Goal: Check status

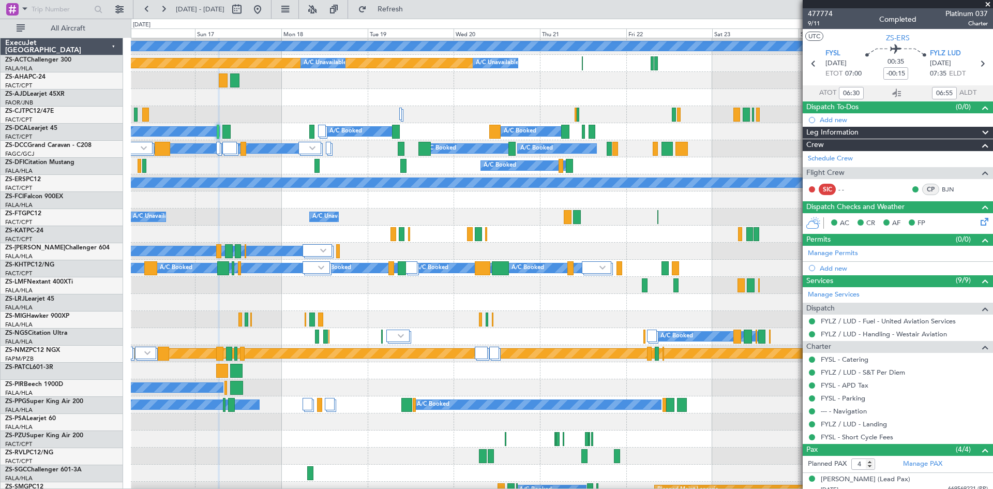
scroll to position [52, 0]
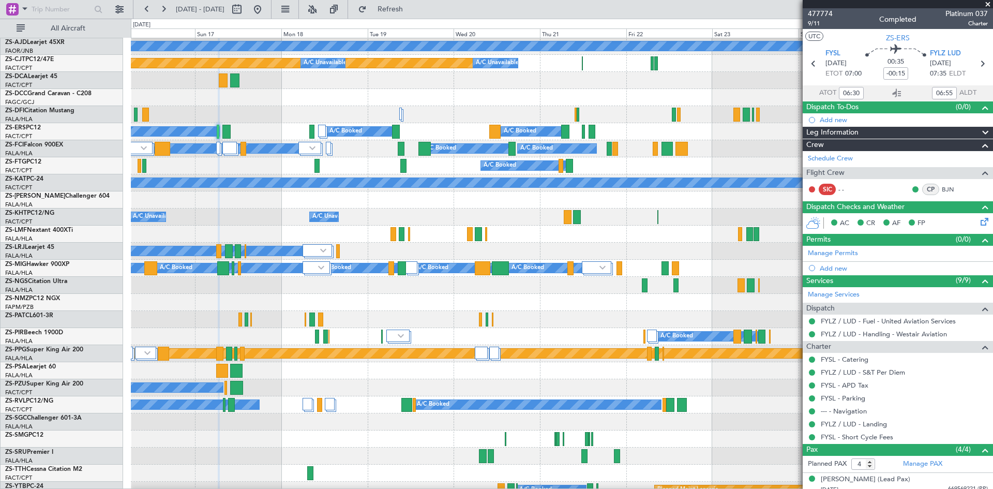
click at [990, 5] on span at bounding box center [987, 4] width 10 height 9
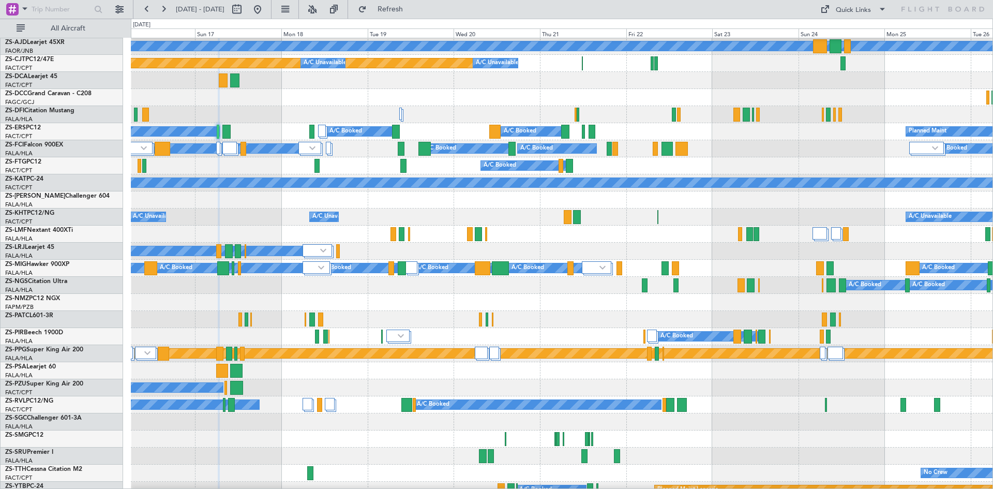
type input "0"
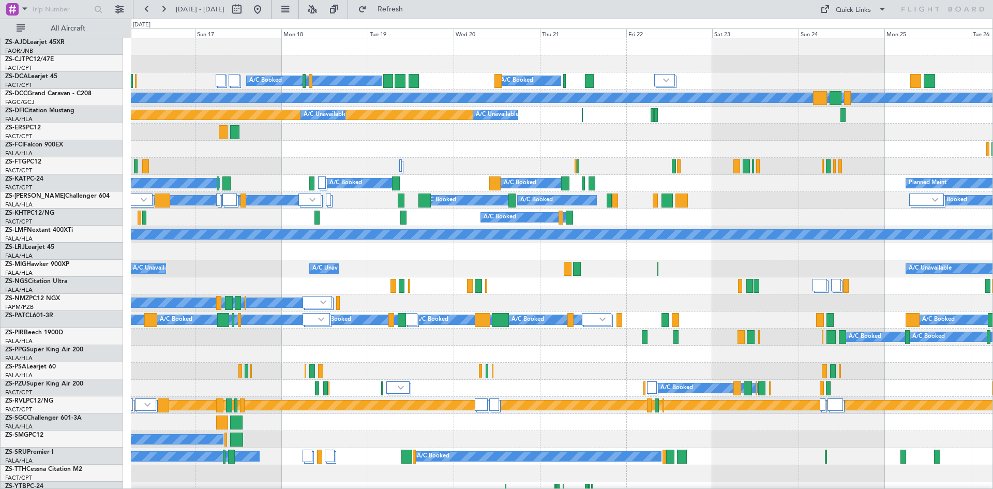
scroll to position [0, 0]
